Goal: Task Accomplishment & Management: Manage account settings

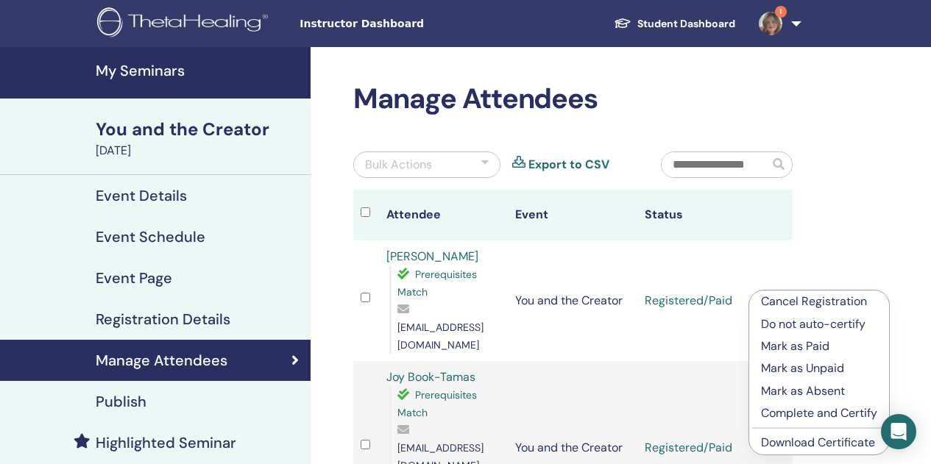
scroll to position [121, 0]
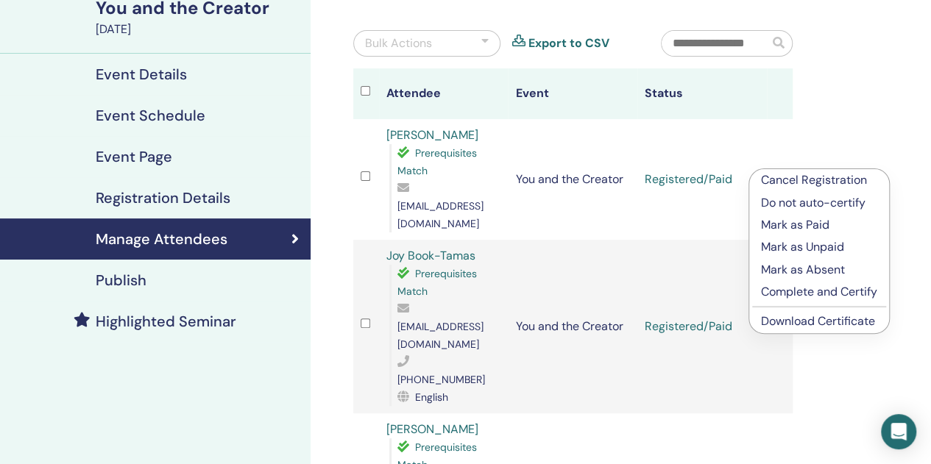
click at [864, 294] on p "Complete and Certify" at bounding box center [819, 292] width 116 height 18
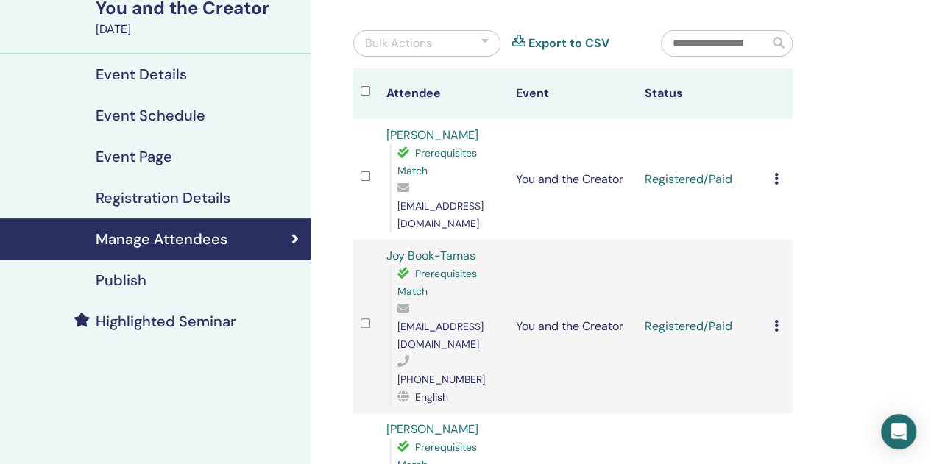
click at [780, 175] on div "Cancel Registration Do not auto-certify Mark as Paid Mark as Unpaid Mark as Abs…" at bounding box center [779, 180] width 11 height 18
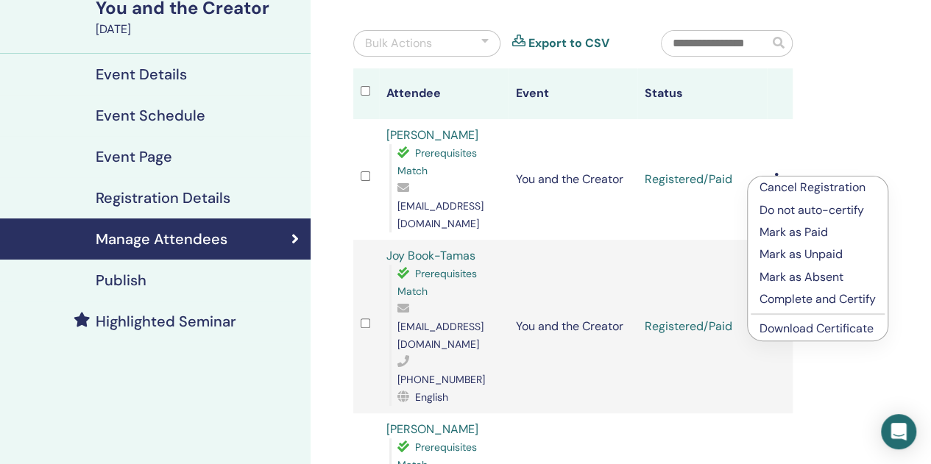
click at [849, 303] on p "Complete and Certify" at bounding box center [818, 300] width 116 height 18
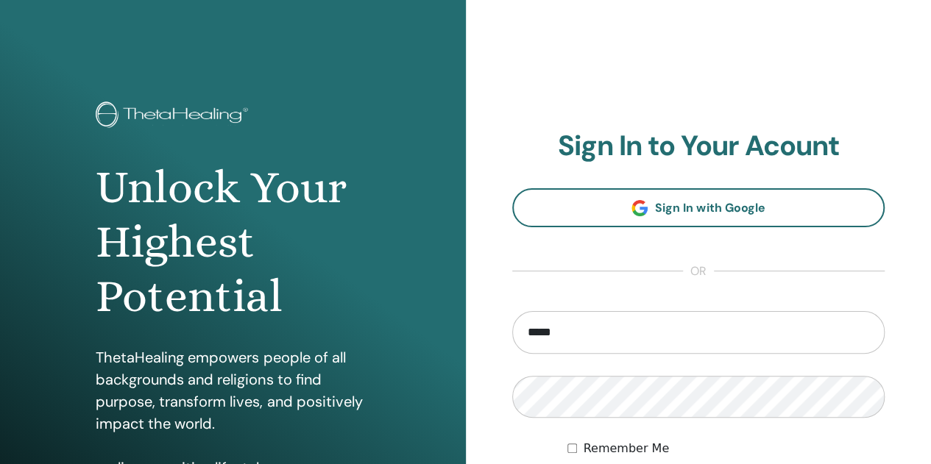
type input "**********"
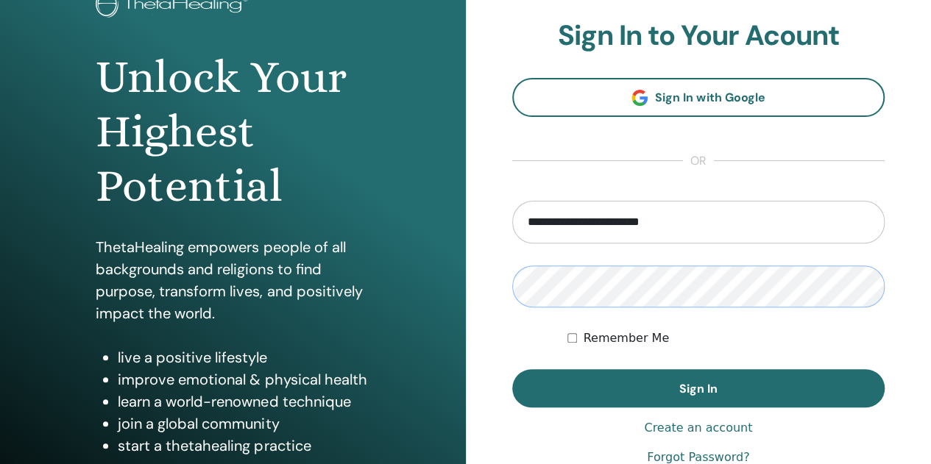
scroll to position [111, 0]
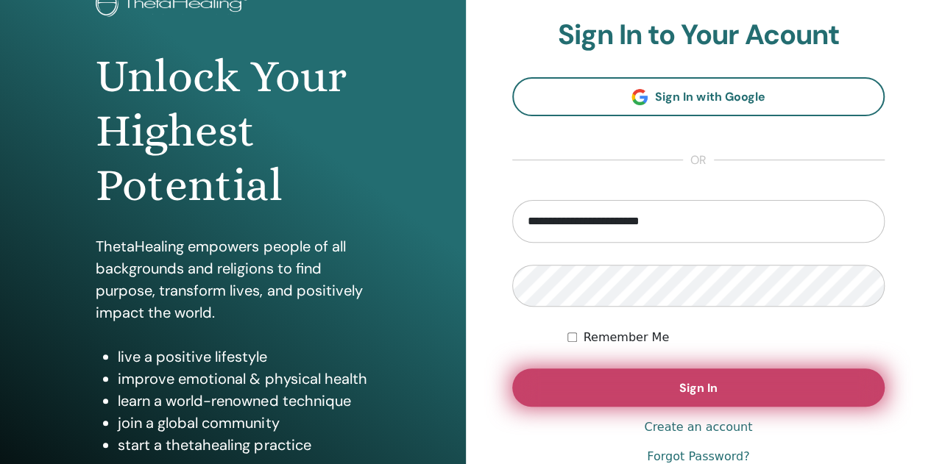
click at [737, 397] on button "Sign In" at bounding box center [698, 388] width 373 height 38
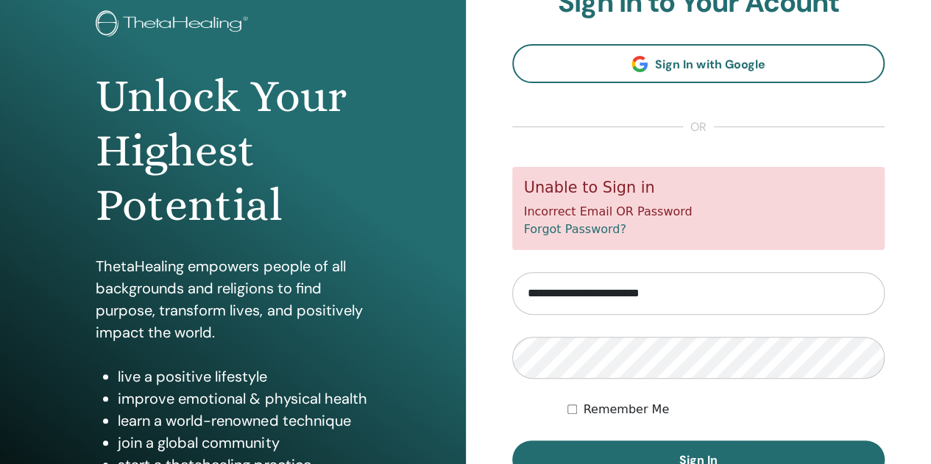
scroll to position [93, 0]
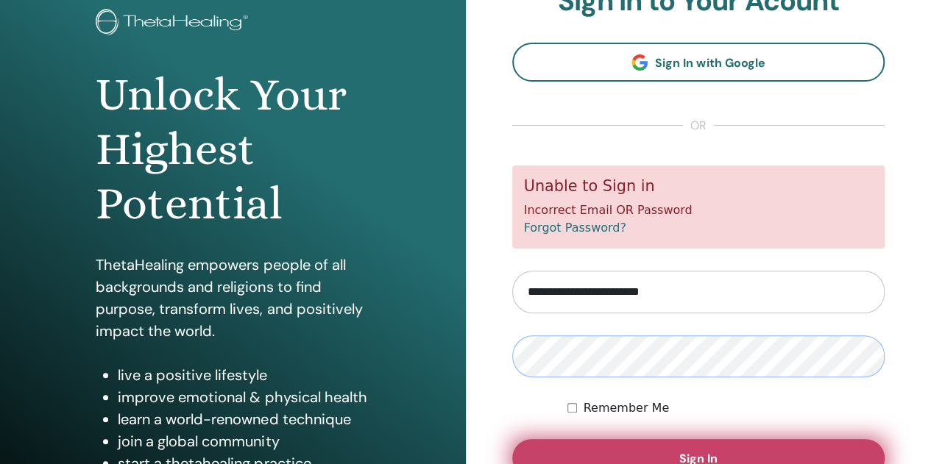
click at [791, 445] on button "Sign In" at bounding box center [698, 458] width 373 height 38
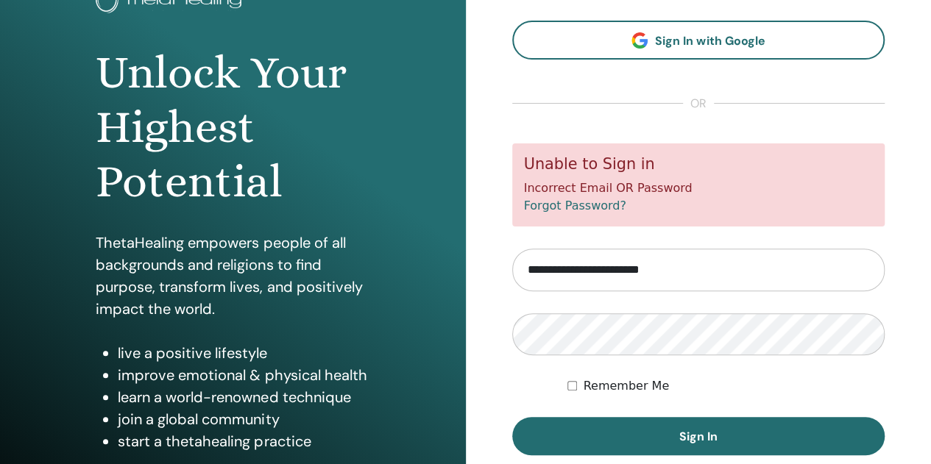
scroll to position [144, 0]
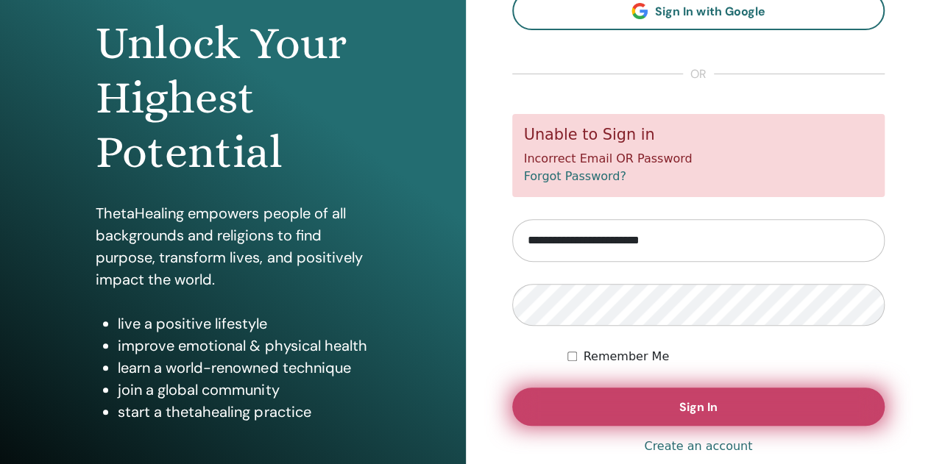
click at [735, 400] on button "Sign In" at bounding box center [698, 407] width 373 height 38
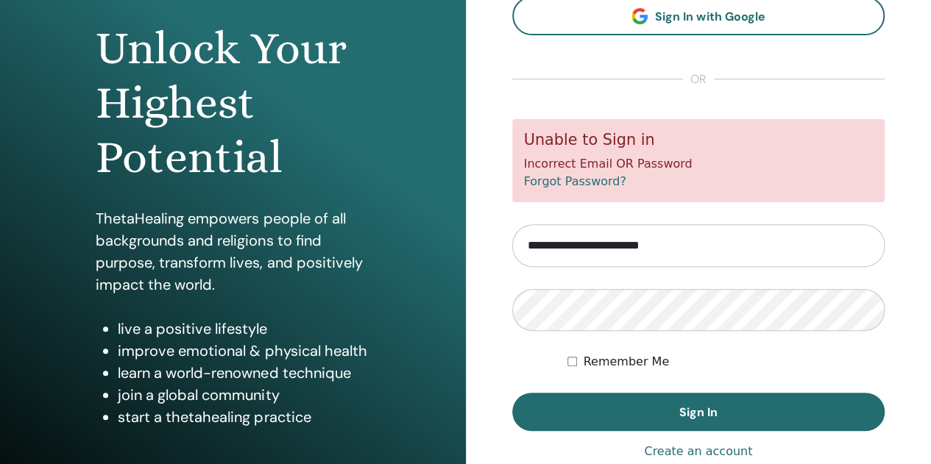
scroll to position [158, 0]
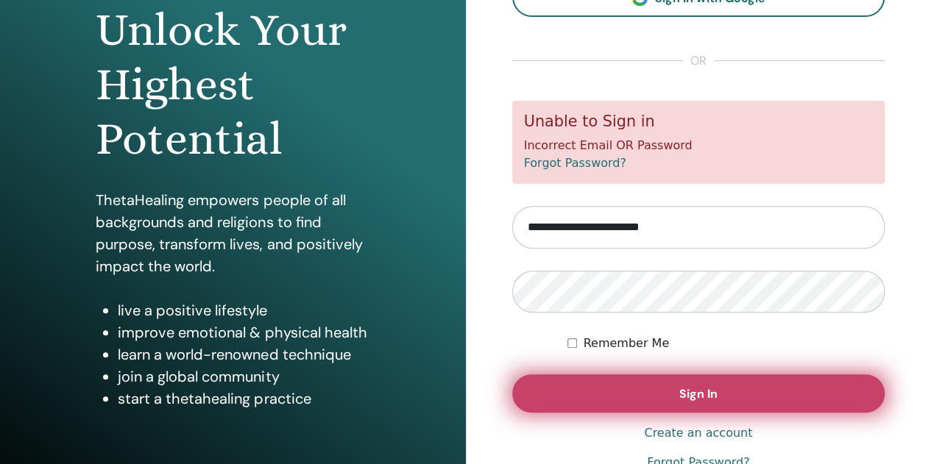
click at [763, 400] on button "Sign In" at bounding box center [698, 394] width 373 height 38
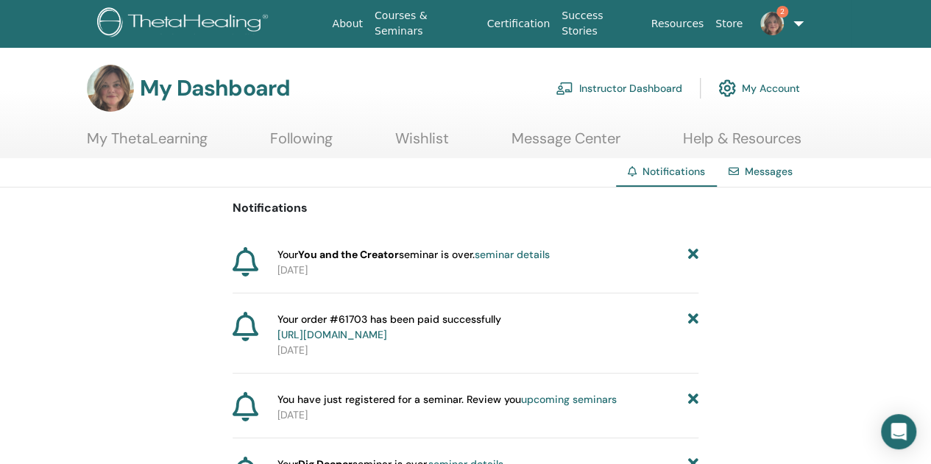
click at [652, 82] on link "Instructor Dashboard" at bounding box center [619, 88] width 127 height 32
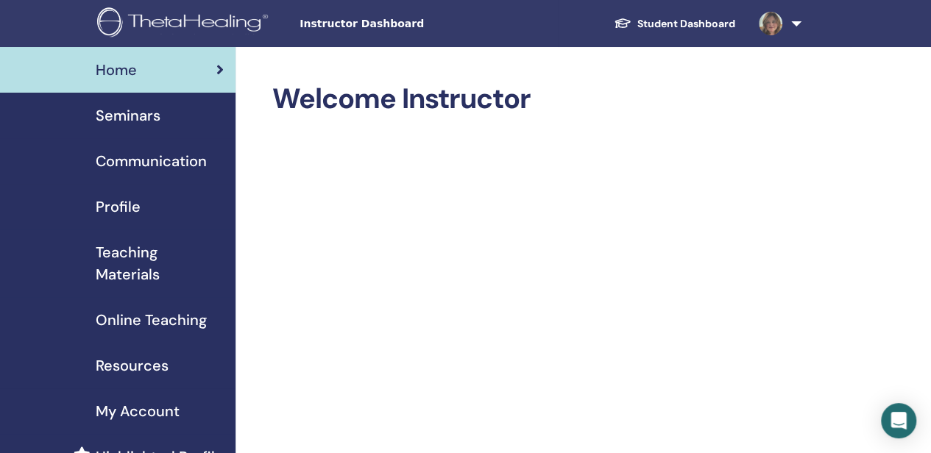
click at [118, 112] on span "Seminars" at bounding box center [128, 116] width 65 height 22
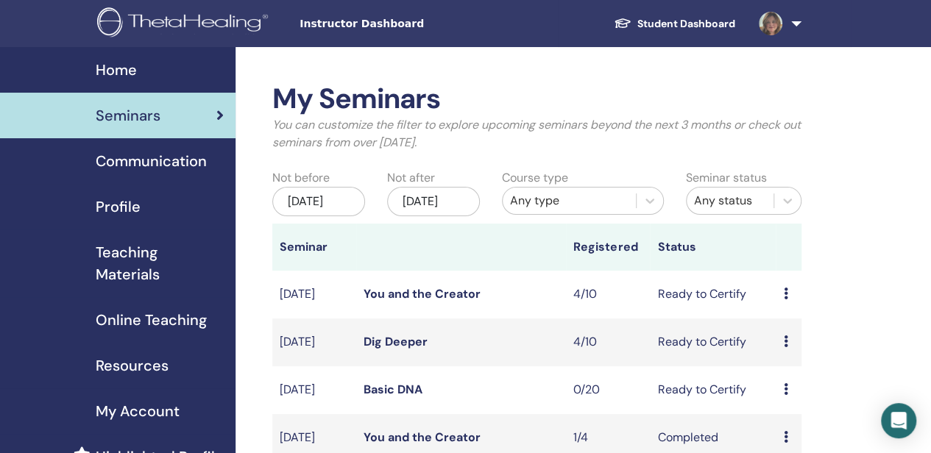
click at [785, 300] on icon at bounding box center [785, 294] width 4 height 12
click at [807, 369] on link "Attendees" at bounding box center [794, 367] width 56 height 15
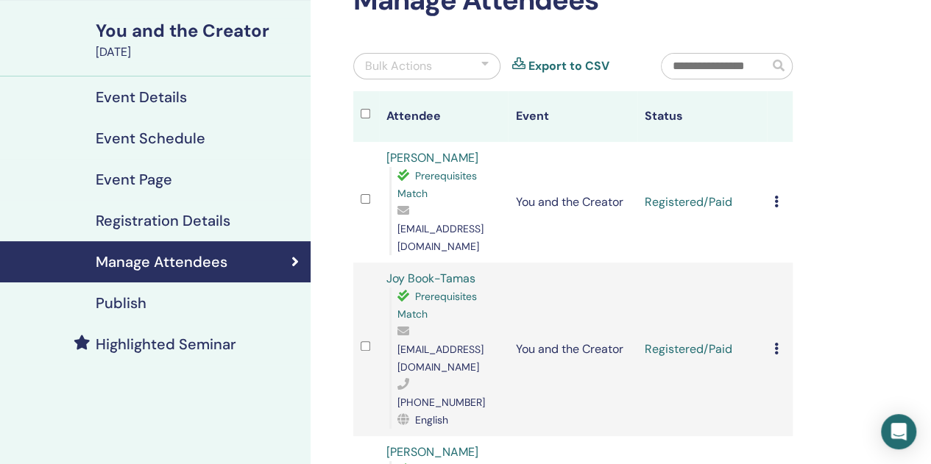
scroll to position [104, 0]
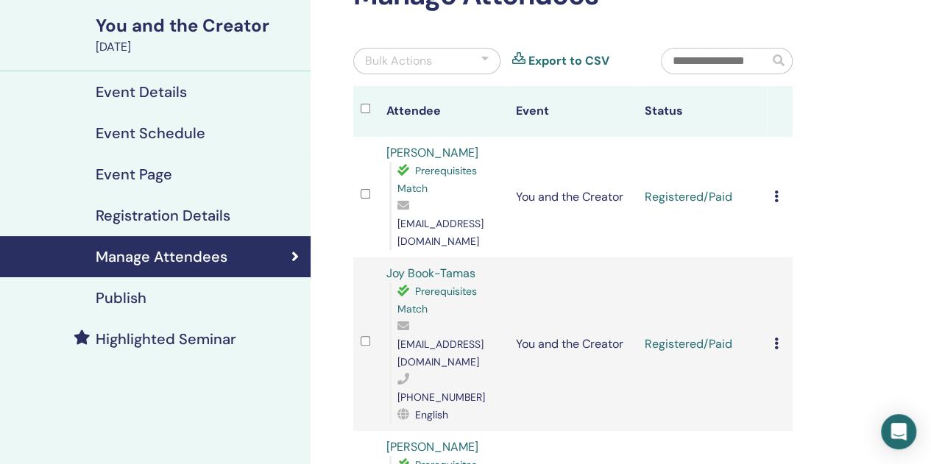
click at [779, 193] on div "Cancel Registration Do not auto-certify Mark as Paid Mark as Unpaid Mark as Abs…" at bounding box center [779, 197] width 11 height 18
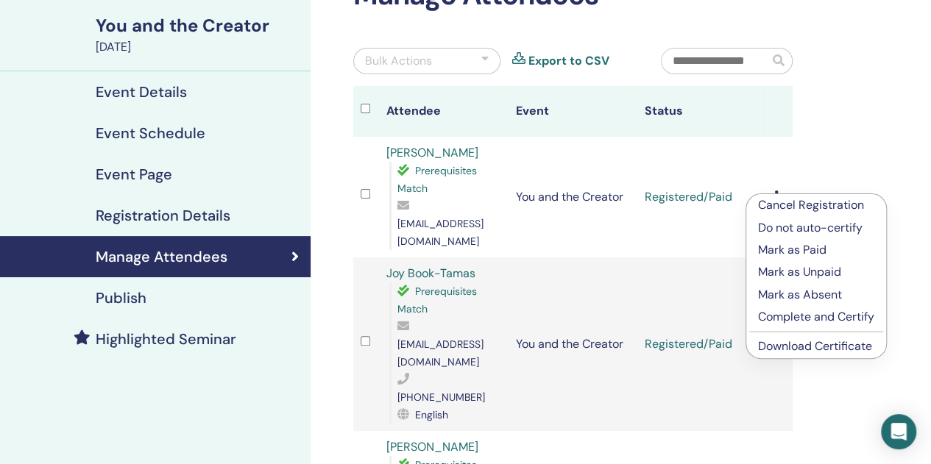
click at [873, 323] on p "Complete and Certify" at bounding box center [816, 317] width 116 height 18
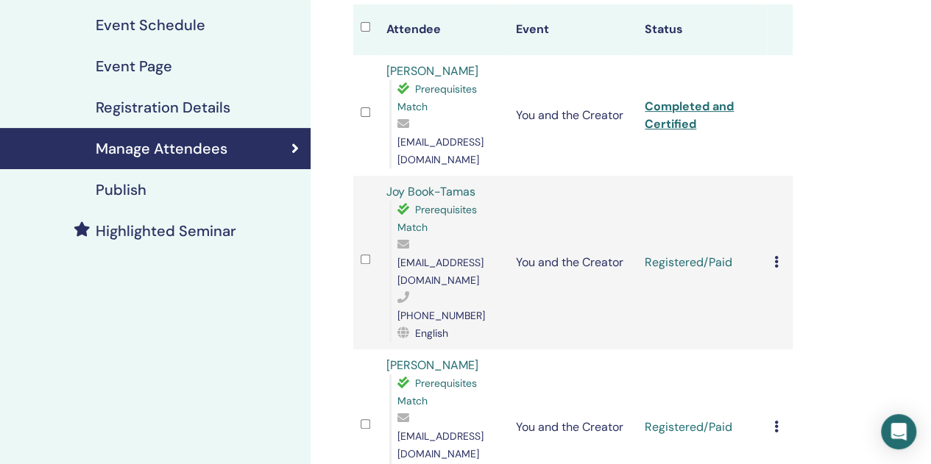
scroll to position [219, 0]
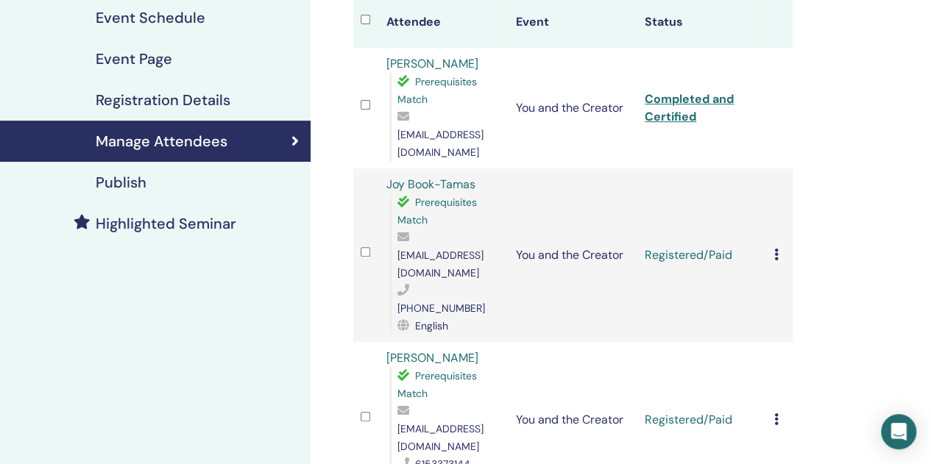
click at [777, 249] on icon at bounding box center [776, 255] width 4 height 12
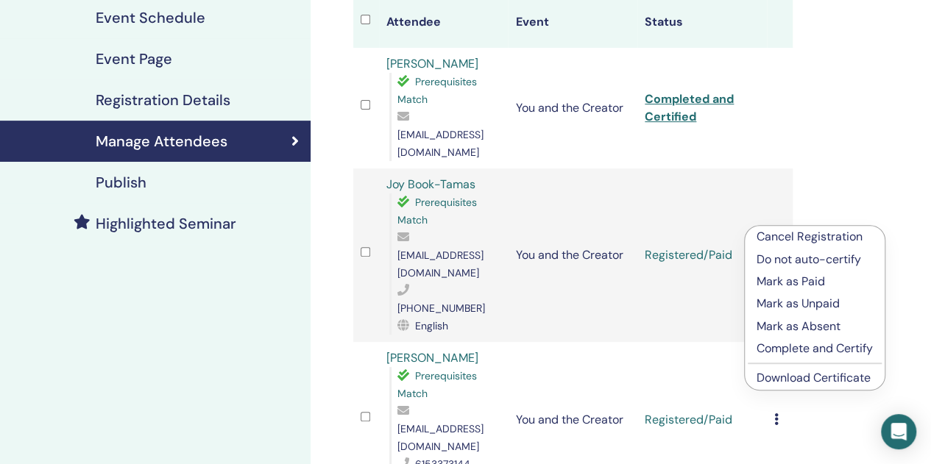
click at [860, 350] on p "Complete and Certify" at bounding box center [815, 349] width 116 height 18
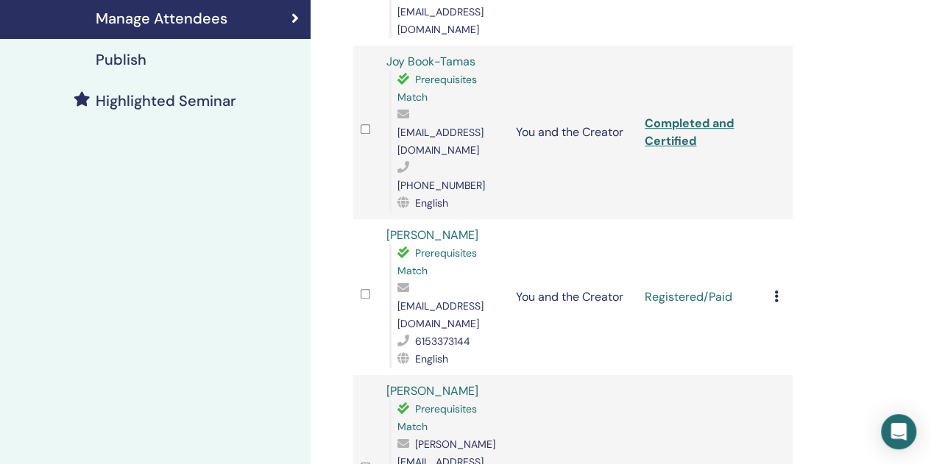
scroll to position [347, 0]
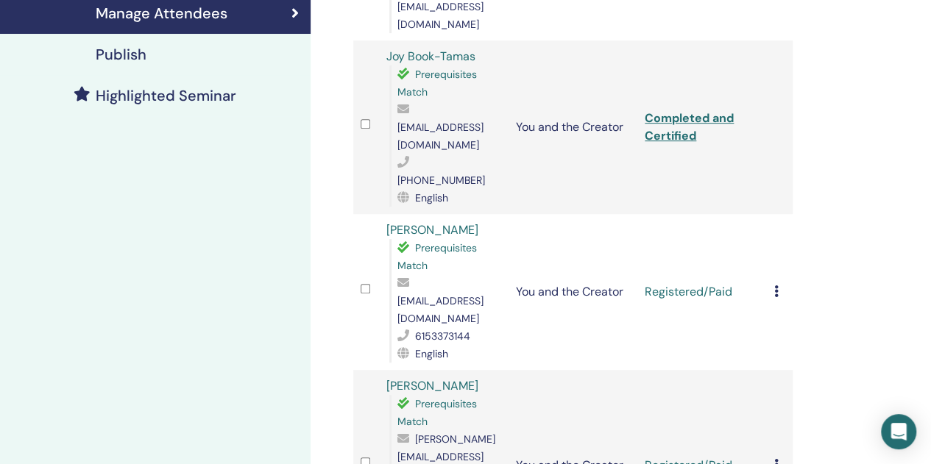
click at [781, 283] on div "Cancel Registration Do not auto-certify Mark as Paid Mark as Unpaid Mark as Abs…" at bounding box center [779, 292] width 11 height 18
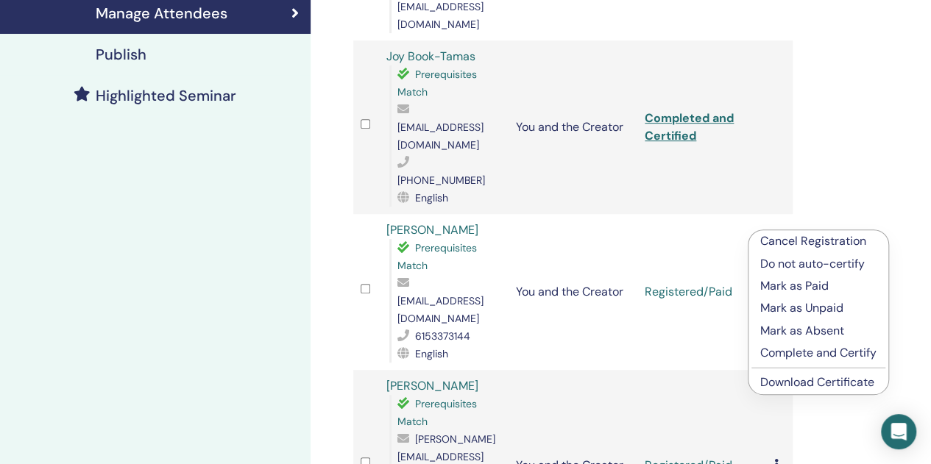
click at [866, 358] on p "Complete and Certify" at bounding box center [818, 353] width 116 height 18
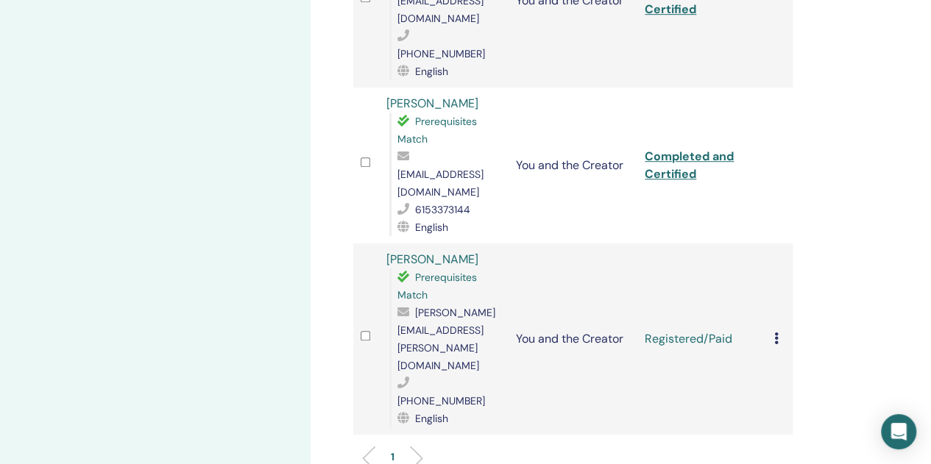
scroll to position [477, 0]
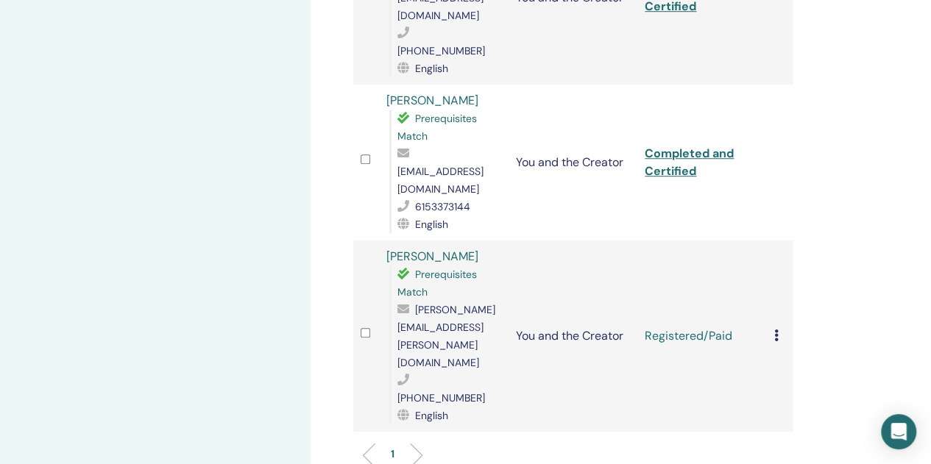
click at [784, 328] on div "Cancel Registration Do not auto-certify Mark as Paid Mark as Unpaid Mark as Abs…" at bounding box center [779, 337] width 11 height 18
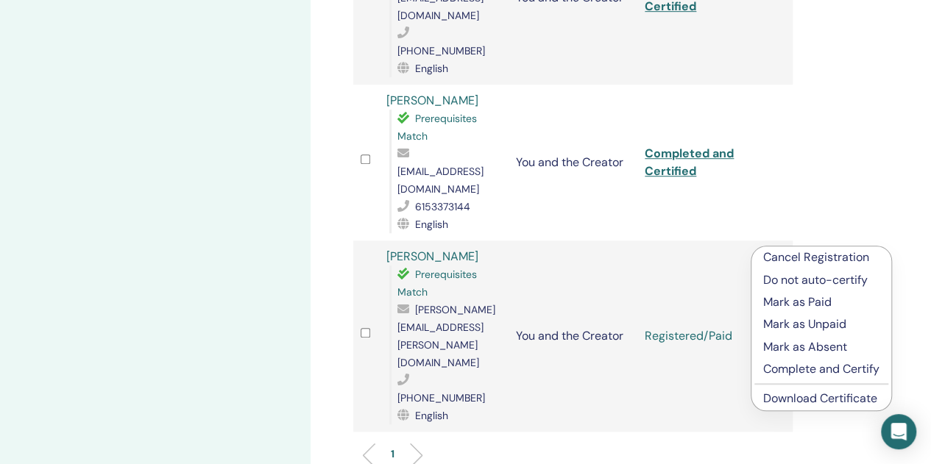
click at [866, 372] on p "Complete and Certify" at bounding box center [821, 370] width 116 height 18
